Goal: Check status: Verify the current state of an ongoing process or item

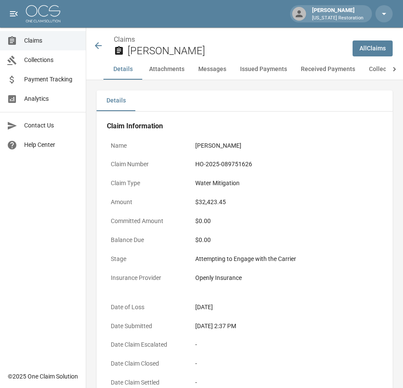
scroll to position [172, 0]
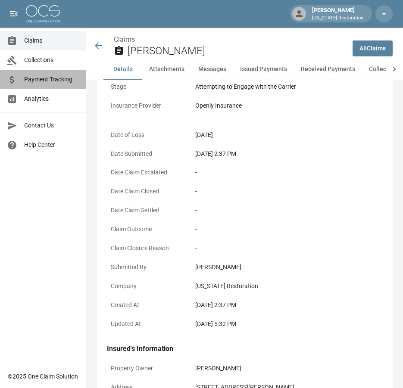
click at [44, 78] on span "Payment Tracking" at bounding box center [51, 79] width 55 height 9
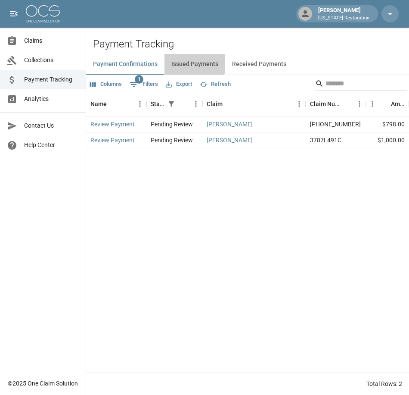
click at [194, 63] on button "Issued Payments" at bounding box center [195, 64] width 61 height 21
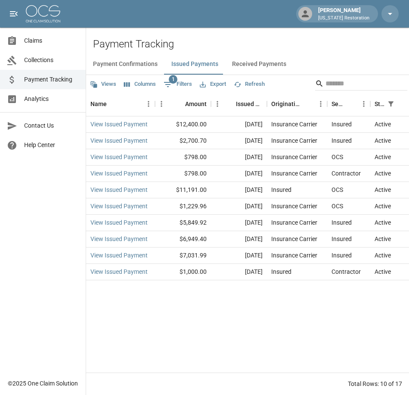
click at [252, 64] on button "Received Payments" at bounding box center [259, 64] width 68 height 21
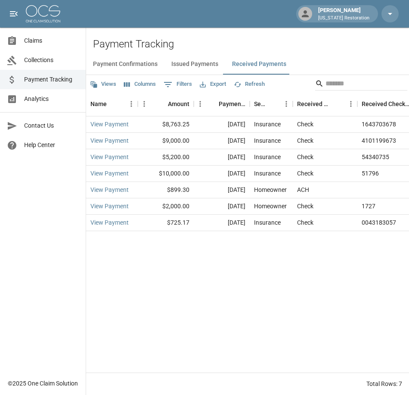
click at [191, 63] on button "Issued Payments" at bounding box center [195, 64] width 61 height 21
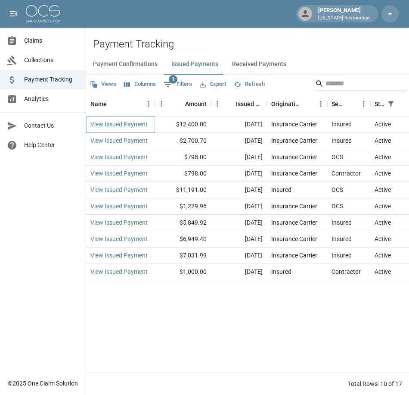
click at [133, 125] on link "View Issued Payment" at bounding box center [118, 124] width 57 height 9
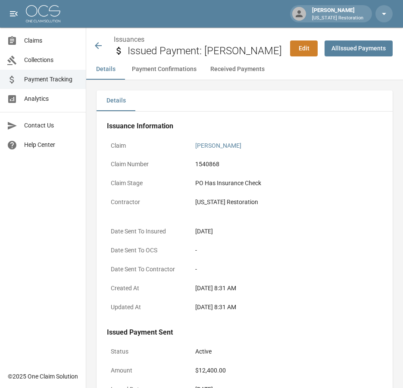
click at [97, 45] on icon at bounding box center [98, 46] width 10 height 10
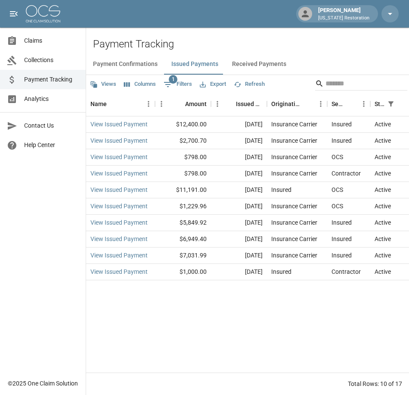
click at [262, 64] on button "Received Payments" at bounding box center [259, 64] width 68 height 21
